Goal: Information Seeking & Learning: Learn about a topic

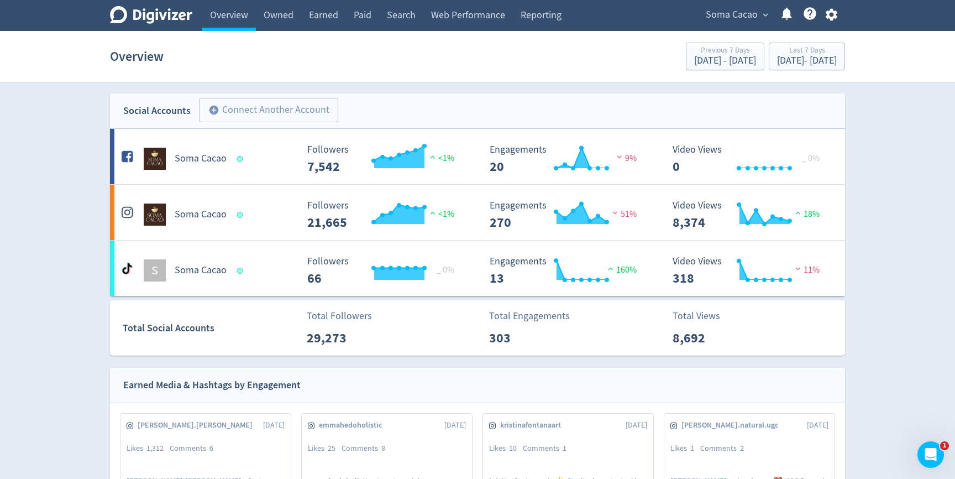
click at [710, 24] on div "Soma Cacao expand_more Help Center - Searchable support on using Digivizer" at bounding box center [768, 15] width 151 height 31
click at [719, 21] on span "Soma Cacao" at bounding box center [732, 15] width 52 height 18
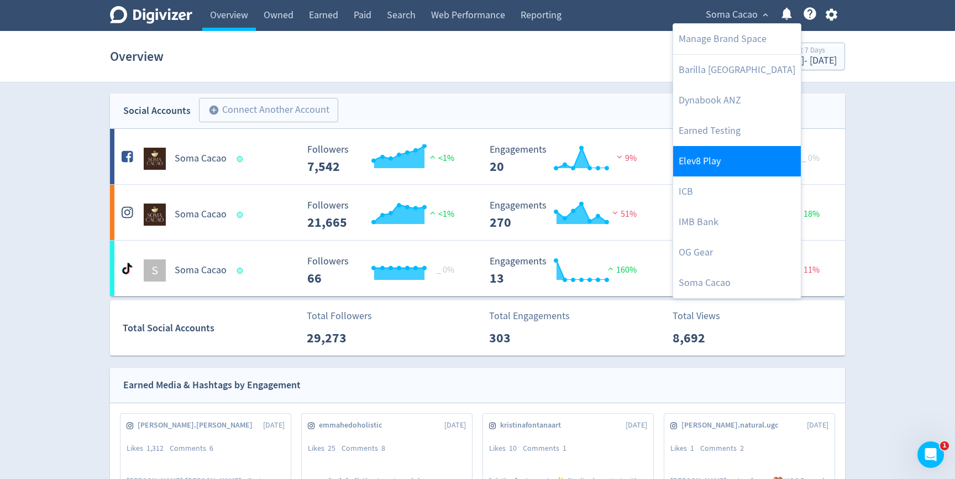
click at [700, 153] on link "Elev8 Play" at bounding box center [737, 161] width 128 height 30
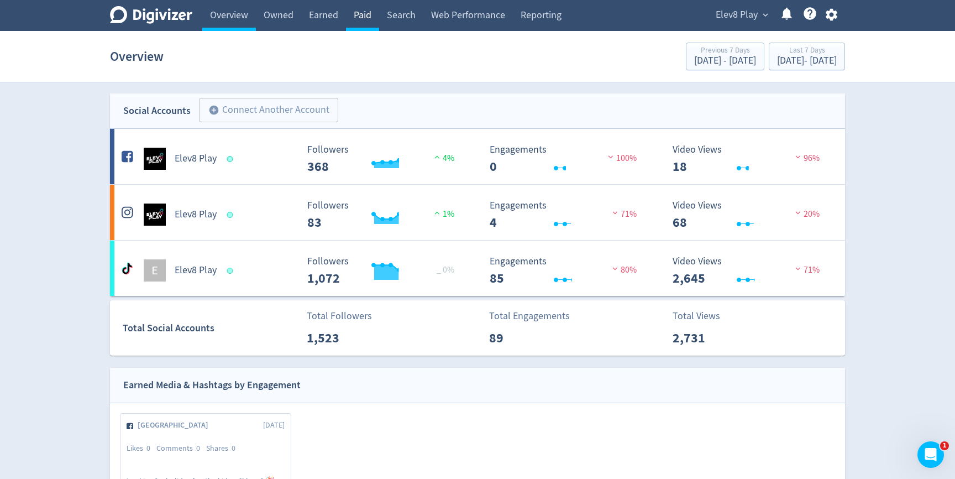
click at [371, 22] on link "Paid" at bounding box center [362, 15] width 33 height 31
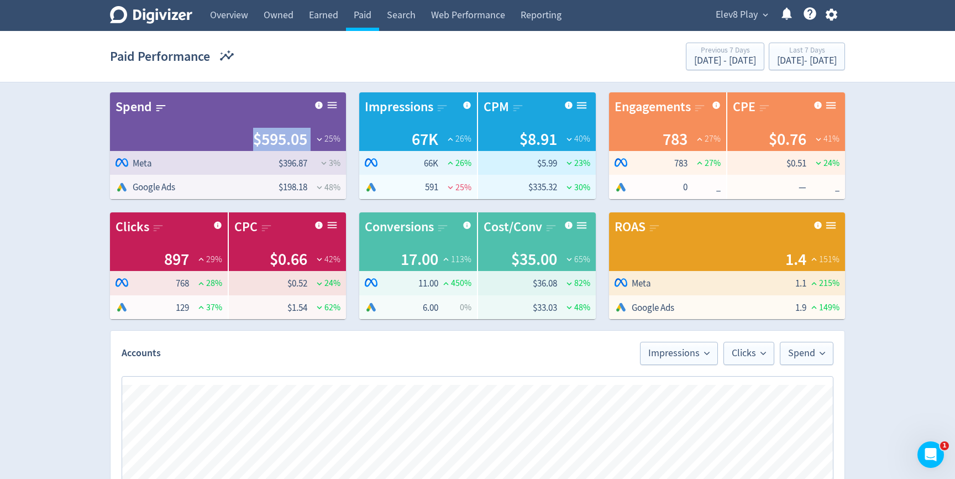
drag, startPoint x: 249, startPoint y: 138, endPoint x: 312, endPoint y: 141, distance: 62.5
click at [312, 141] on div "$595.05 25 %" at bounding box center [227, 139] width 225 height 23
drag, startPoint x: 314, startPoint y: 262, endPoint x: 263, endPoint y: 261, distance: 50.8
click at [263, 261] on div "$0.66 42 %" at bounding box center [287, 259] width 107 height 23
drag, startPoint x: 511, startPoint y: 265, endPoint x: 560, endPoint y: 265, distance: 49.2
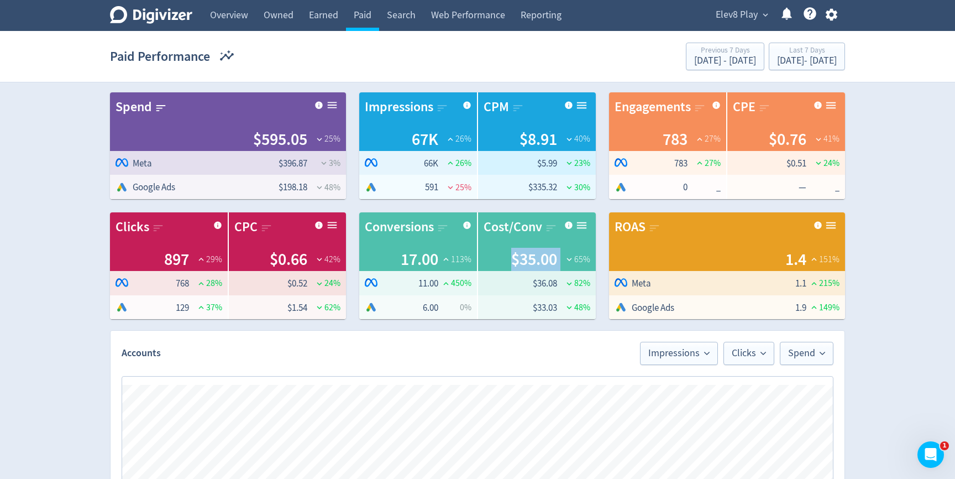
click at [560, 265] on div "$35.00 65 %" at bounding box center [537, 259] width 107 height 23
drag, startPoint x: 399, startPoint y: 253, endPoint x: 418, endPoint y: 253, distance: 19.3
click at [418, 253] on span "17.00" at bounding box center [420, 259] width 38 height 23
drag, startPoint x: 787, startPoint y: 262, endPoint x: 800, endPoint y: 262, distance: 12.2
click at [800, 262] on span "1.4" at bounding box center [795, 259] width 21 height 23
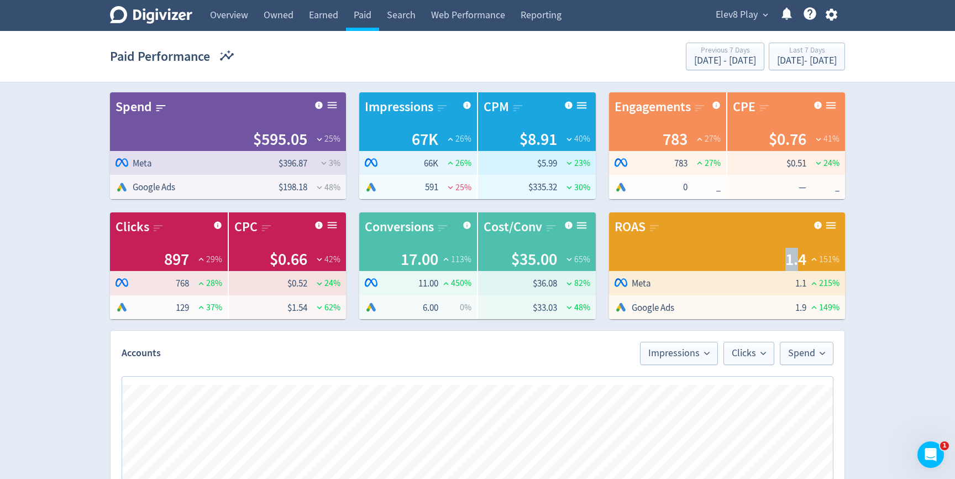
click at [809, 245] on div "ROAS 1.4 151 %" at bounding box center [727, 241] width 236 height 59
click at [502, 20] on link "Web Performance" at bounding box center [468, 15] width 90 height 31
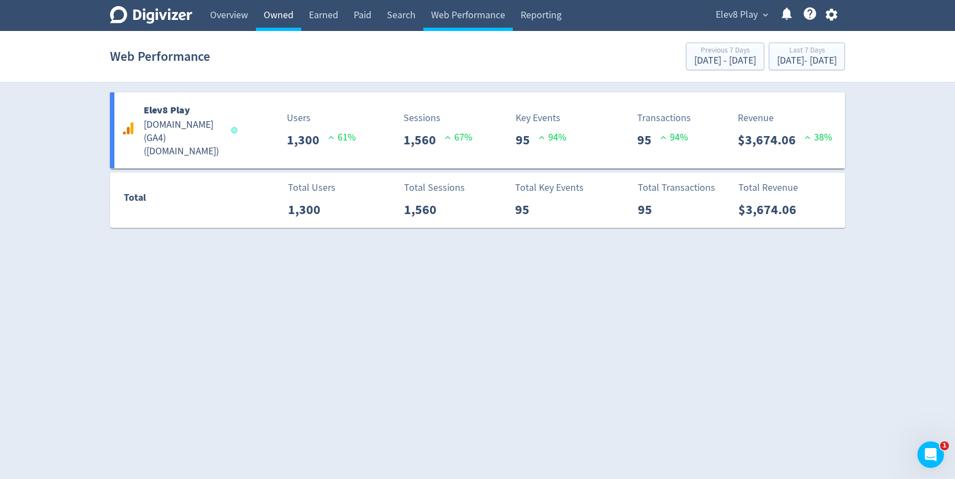
click at [275, 14] on link "Owned" at bounding box center [278, 15] width 45 height 31
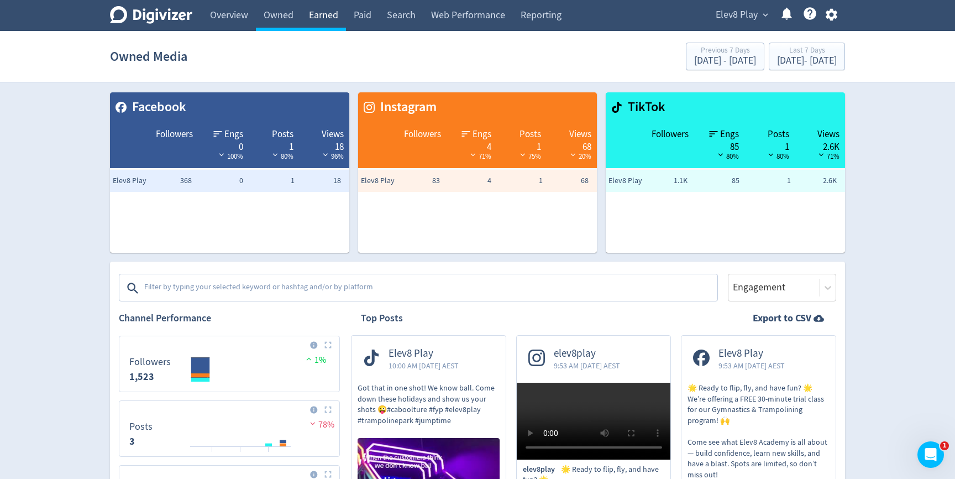
click at [316, 17] on link "Earned" at bounding box center [323, 15] width 45 height 31
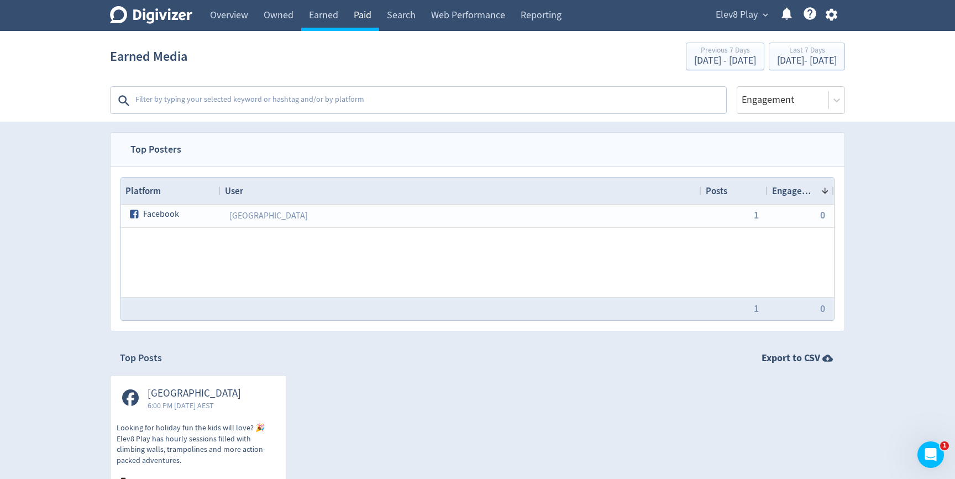
click at [354, 14] on link "Paid" at bounding box center [362, 15] width 33 height 31
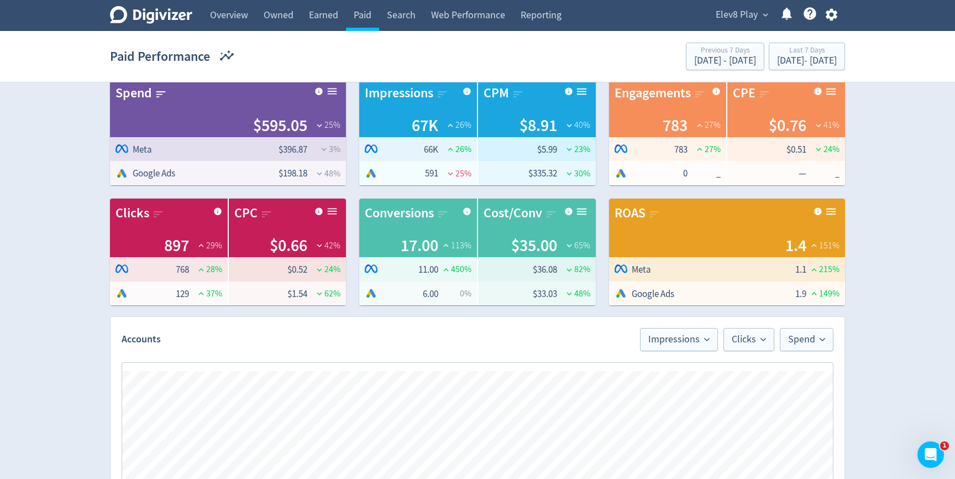
scroll to position [14, 0]
click at [735, 20] on span "Elev8 Play" at bounding box center [737, 15] width 42 height 18
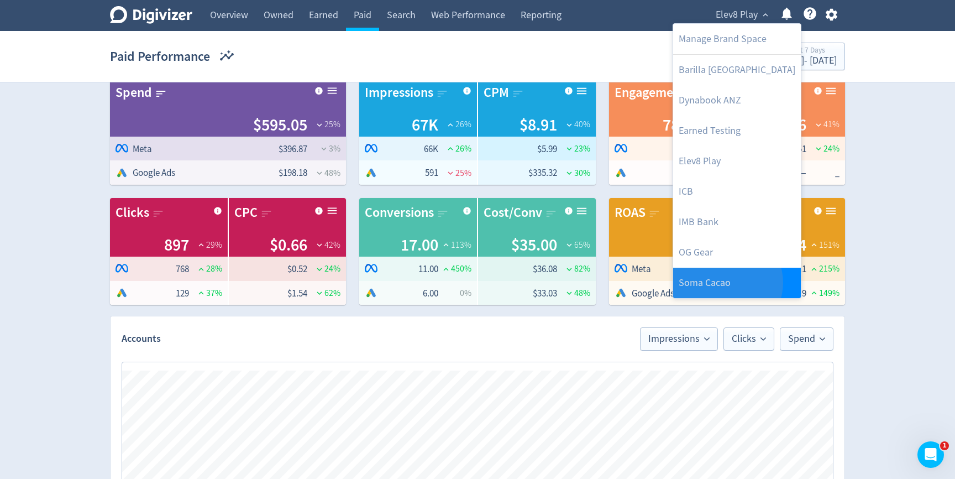
click at [727, 282] on link "Soma Cacao" at bounding box center [737, 282] width 128 height 30
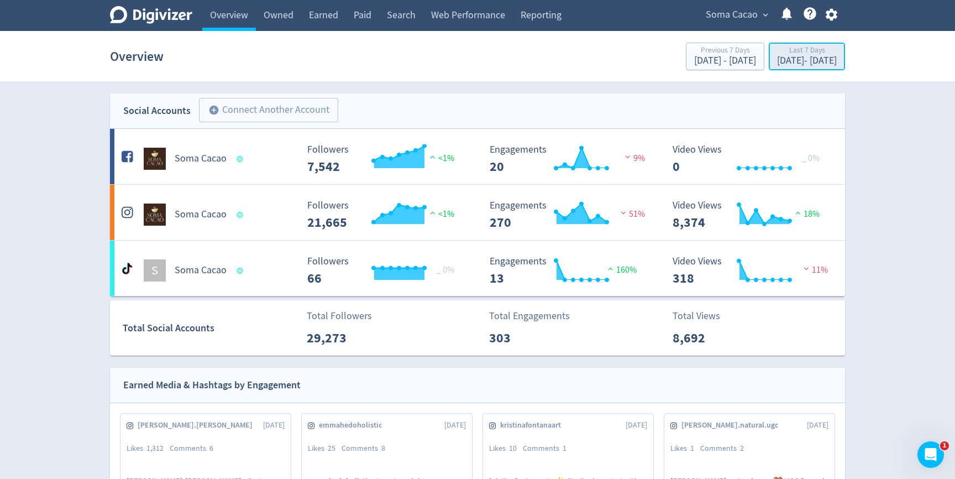
click at [792, 61] on div "[DATE] - [DATE]" at bounding box center [807, 61] width 60 height 10
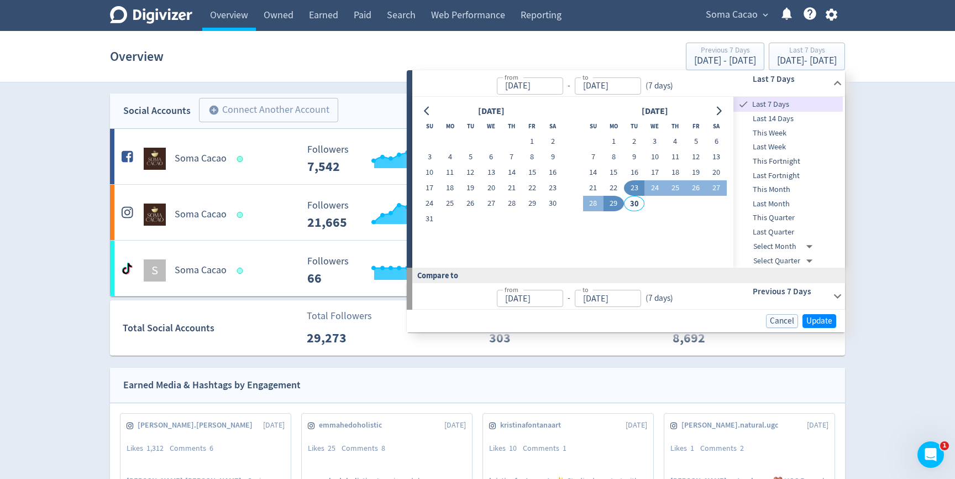
click at [608, 134] on td "1" at bounding box center [613, 141] width 20 height 15
click at [608, 136] on button "1" at bounding box center [613, 141] width 20 height 15
type input "[DATE]"
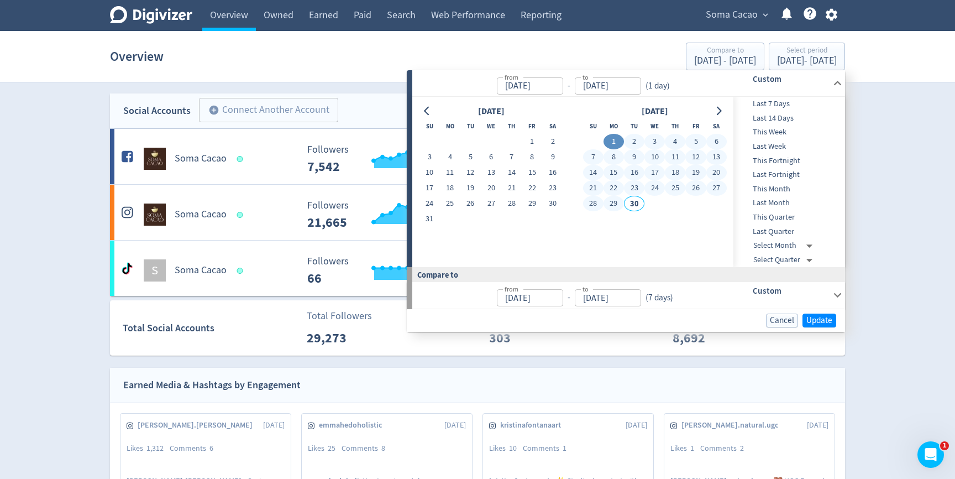
click at [610, 203] on button "29" at bounding box center [613, 203] width 20 height 15
type input "[DATE]"
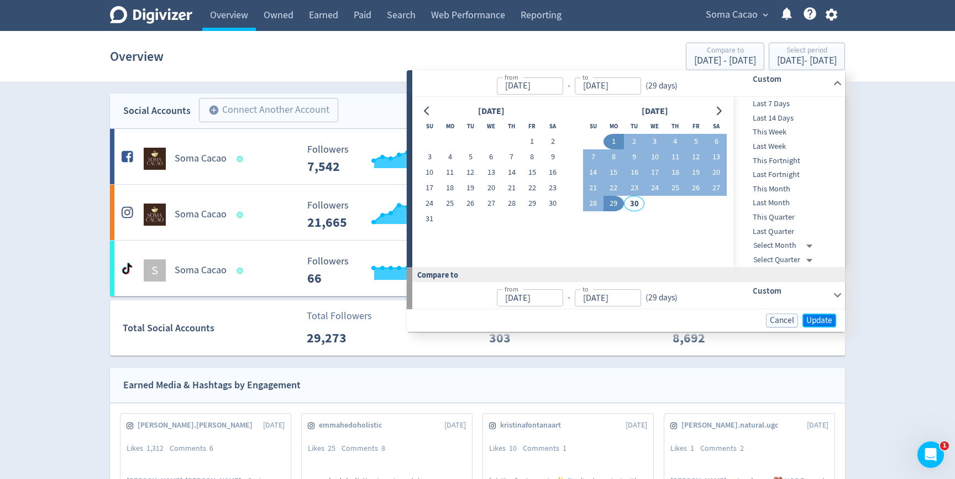
click at [821, 320] on span "Update" at bounding box center [819, 320] width 26 height 8
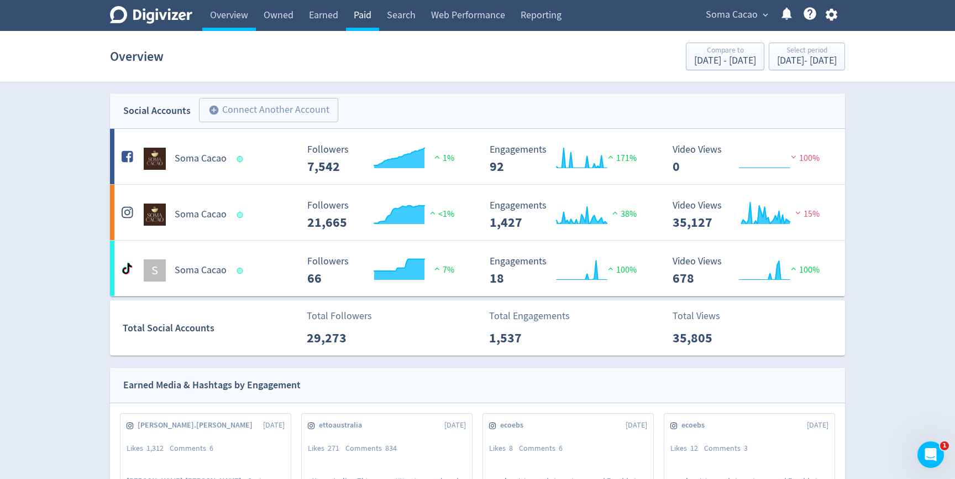
click at [361, 11] on link "Paid" at bounding box center [362, 15] width 33 height 31
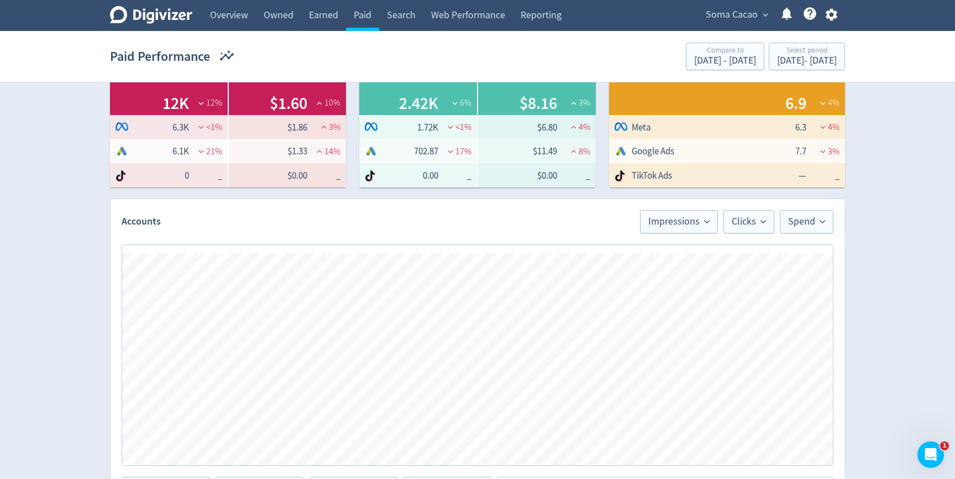
scroll to position [341, 0]
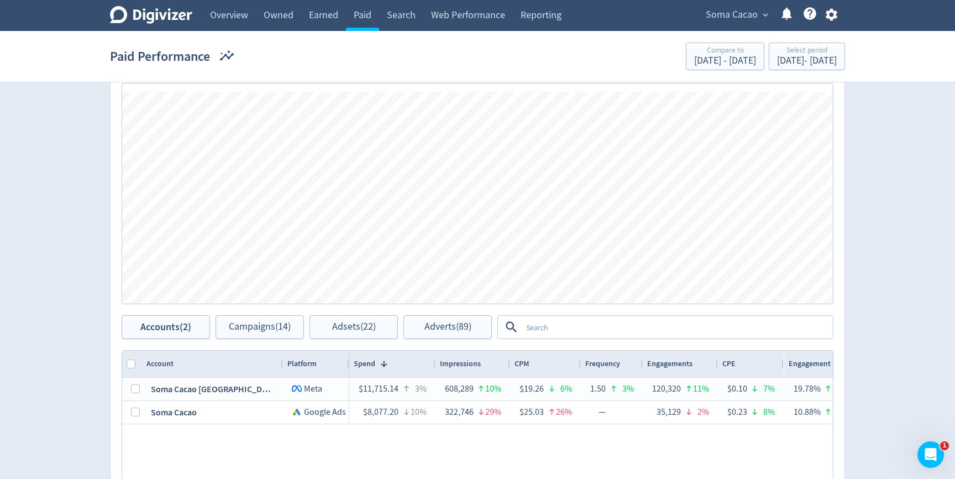
click at [613, 328] on textarea at bounding box center [677, 327] width 310 height 20
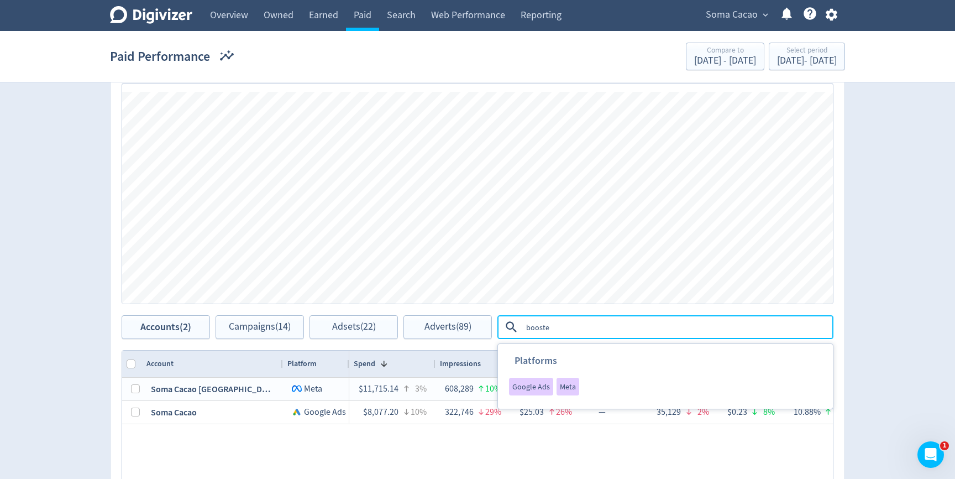
type textarea "boosted"
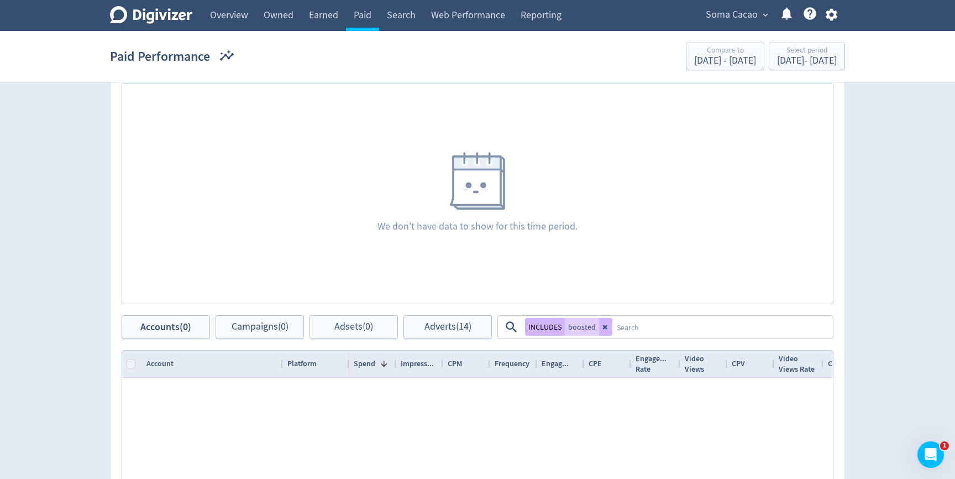
scroll to position [400, 0]
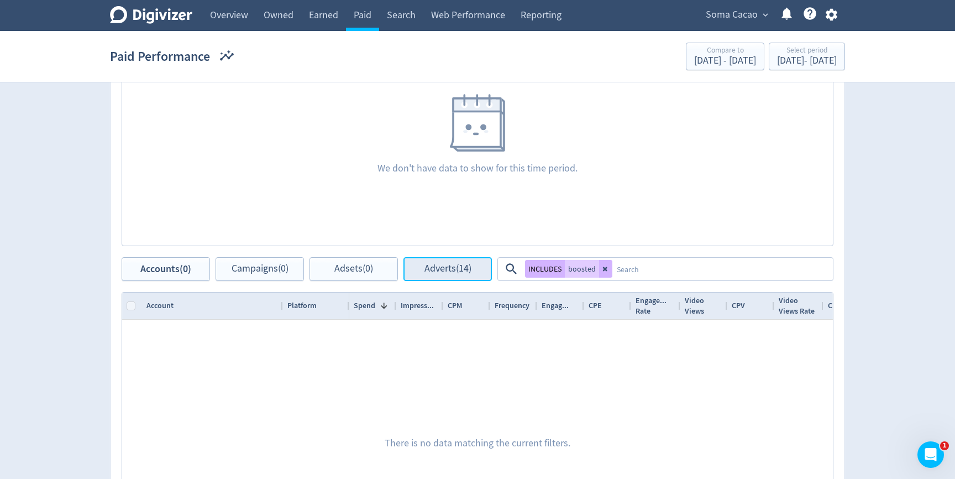
click at [438, 276] on button "Adverts (14)" at bounding box center [447, 269] width 88 height 24
